Goal: Transaction & Acquisition: Purchase product/service

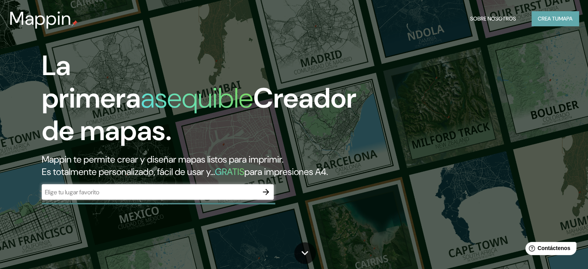
click at [549, 18] on font "Crea tu" at bounding box center [548, 18] width 21 height 7
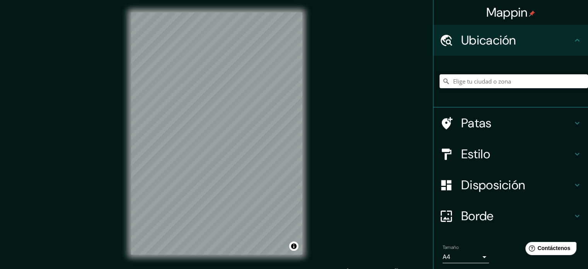
click at [462, 83] on input "Elige tu ciudad o zona" at bounding box center [513, 81] width 148 height 14
click at [477, 150] on font "Estilo" at bounding box center [475, 154] width 29 height 16
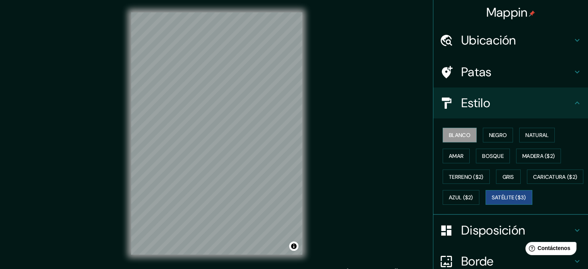
click at [492, 201] on font "Satélite ($3)" at bounding box center [509, 197] width 34 height 7
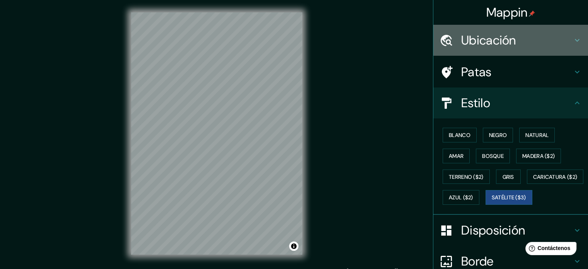
click at [504, 44] on font "Ubicación" at bounding box center [488, 40] width 55 height 16
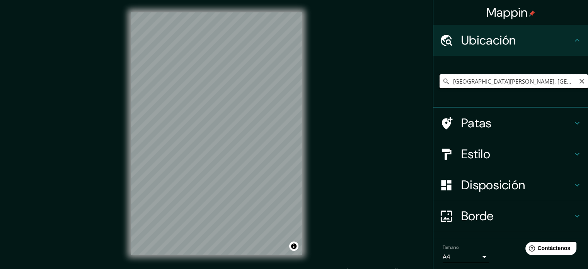
click at [479, 82] on input "[GEOGRAPHIC_DATA][PERSON_NAME], [GEOGRAPHIC_DATA][PERSON_NAME], [GEOGRAPHIC_DAT…" at bounding box center [513, 81] width 148 height 14
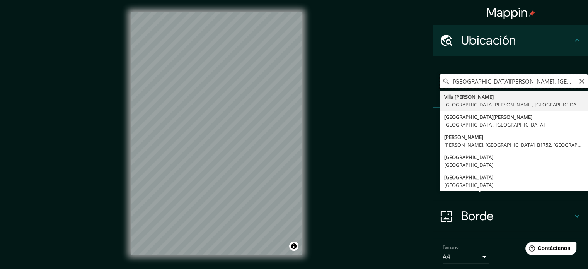
paste input "Puerto [PERSON_NAME] –"
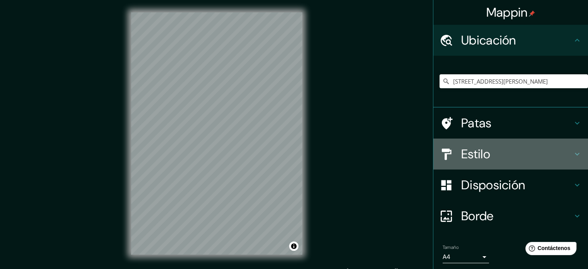
click at [481, 157] on font "Estilo" at bounding box center [475, 154] width 29 height 16
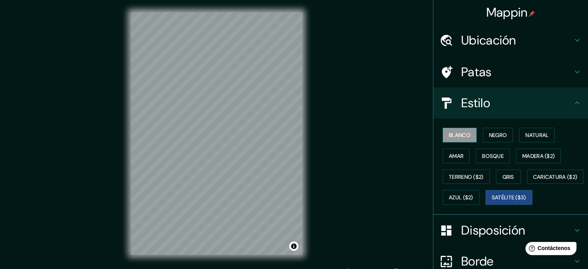
click at [464, 134] on font "Blanco" at bounding box center [460, 134] width 22 height 7
click at [492, 139] on font "Negro" at bounding box center [498, 135] width 18 height 10
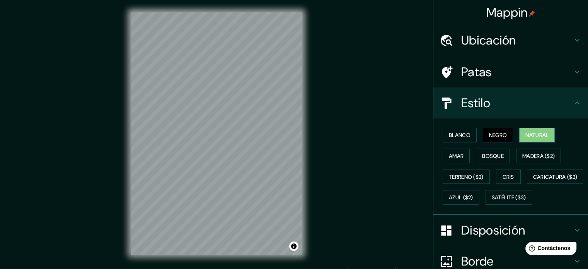
click at [526, 135] on font "Natural" at bounding box center [536, 134] width 23 height 7
click at [485, 155] on font "Bosque" at bounding box center [493, 155] width 22 height 7
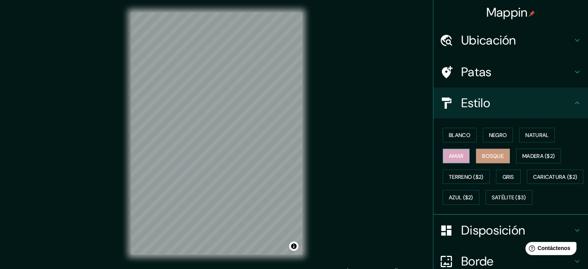
click at [449, 155] on font "Amar" at bounding box center [456, 155] width 15 height 7
click at [531, 157] on font "Madera ($2)" at bounding box center [538, 155] width 32 height 7
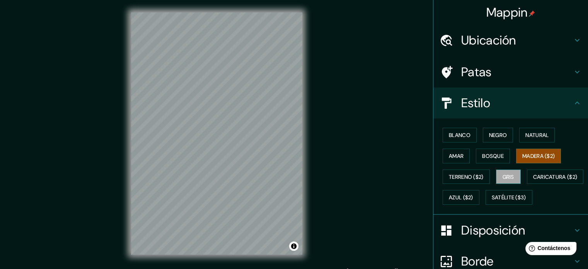
click at [502, 175] on font "Gris" at bounding box center [508, 176] width 12 height 7
click at [482, 153] on font "Bosque" at bounding box center [493, 155] width 22 height 7
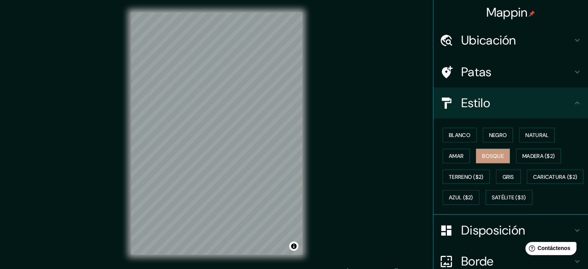
click at [527, 123] on div "Blanco Negro Natural Amar Bosque Madera ($2) Terreno ($2) Gris Caricatura ($2) …" at bounding box center [510, 166] width 155 height 96
click at [527, 134] on font "Natural" at bounding box center [536, 134] width 23 height 7
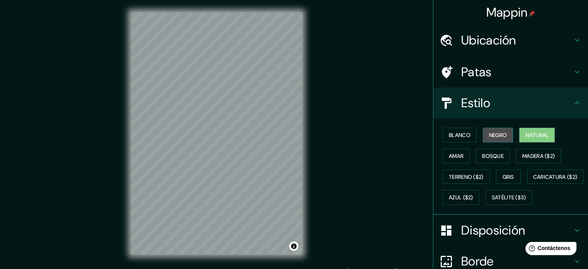
click at [501, 131] on font "Negro" at bounding box center [498, 134] width 18 height 7
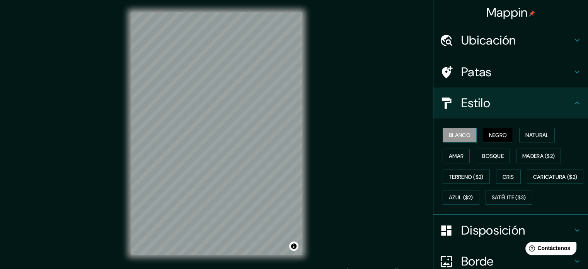
click at [462, 130] on font "Blanco" at bounding box center [460, 135] width 22 height 10
click at [487, 42] on font "Ubicación" at bounding box center [488, 40] width 55 height 16
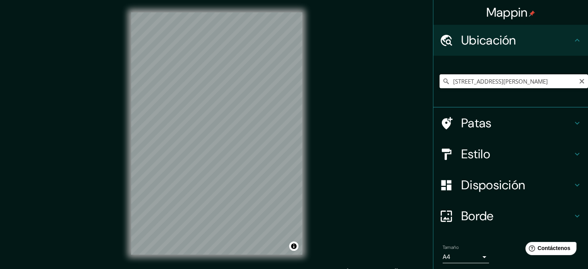
click at [485, 82] on input "[STREET_ADDRESS][PERSON_NAME]" at bounding box center [513, 81] width 148 height 14
paste input "Internacional: HafenCity – [GEOGRAPHIC_DATA], [GEOGRAPHIC_DATA]"
type input "HafenCity, [GEOGRAPHIC_DATA], [GEOGRAPHIC_DATA]"
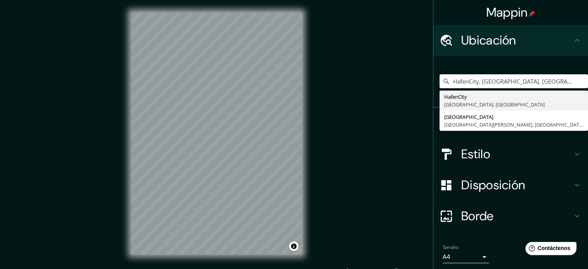
click at [471, 155] on font "Estilo" at bounding box center [475, 154] width 29 height 16
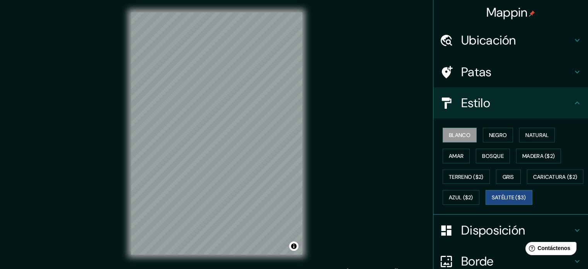
click at [492, 201] on font "Satélite ($3)" at bounding box center [509, 197] width 34 height 7
